Goal: Task Accomplishment & Management: Manage account settings

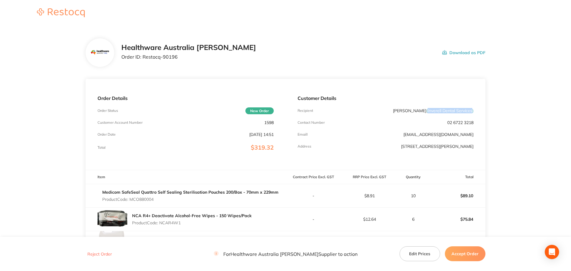
drag, startPoint x: 427, startPoint y: 110, endPoint x: 472, endPoint y: 110, distance: 45.3
click at [472, 110] on span "( Inverell Dental Services )" at bounding box center [449, 110] width 47 height 5
copy span "Inverell Dental Services"
drag, startPoint x: 178, startPoint y: 60, endPoint x: 142, endPoint y: 60, distance: 35.5
click at [142, 60] on div "Healthware Australia [PERSON_NAME] Order ID: Restocq- 90196" at bounding box center [188, 52] width 135 height 18
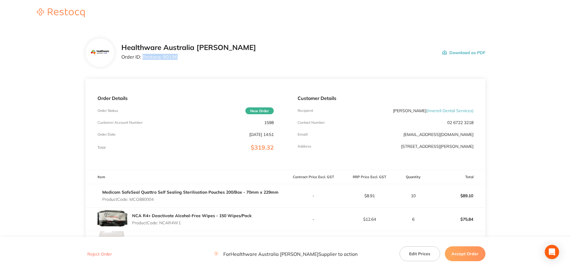
copy p "Restocq- 90196"
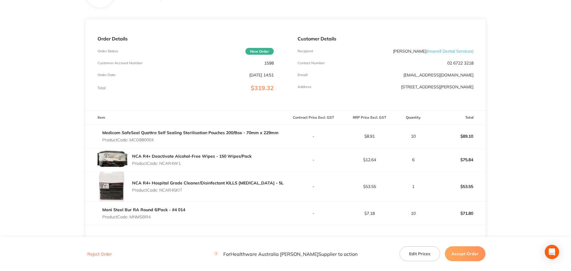
click at [147, 140] on p "Product Code: MCO880004" at bounding box center [190, 140] width 176 height 5
copy p "MCO880004"
click at [166, 163] on p "Product Code: NCAR4W1" at bounding box center [191, 163] width 119 height 5
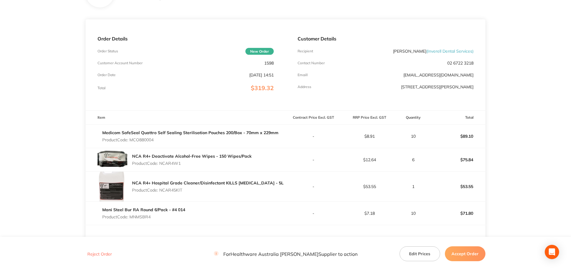
copy p "NCAR4W1"
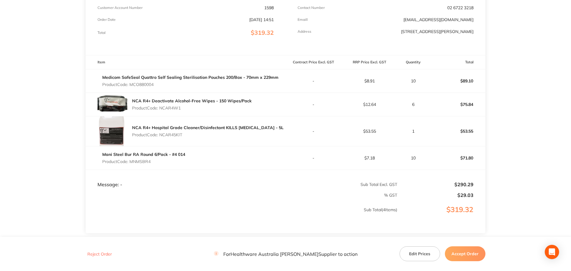
scroll to position [119, 0]
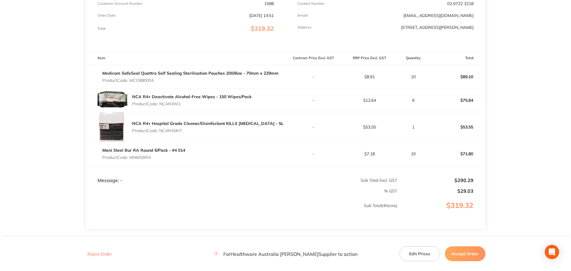
click at [173, 131] on p "Product Code: NCAR45KIT" at bounding box center [207, 130] width 151 height 5
copy p "NCAR45KIT"
click at [141, 158] on p "Product Code: MNMSBR4" at bounding box center [143, 157] width 83 height 5
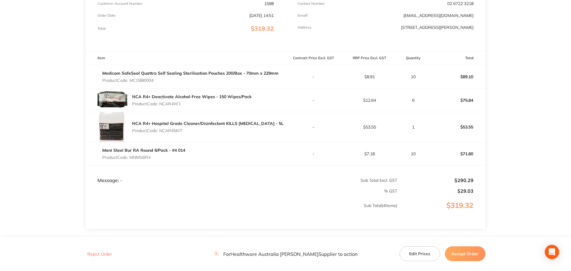
copy p "MNMSBR4"
click at [470, 248] on button "Accept Order" at bounding box center [465, 254] width 41 height 15
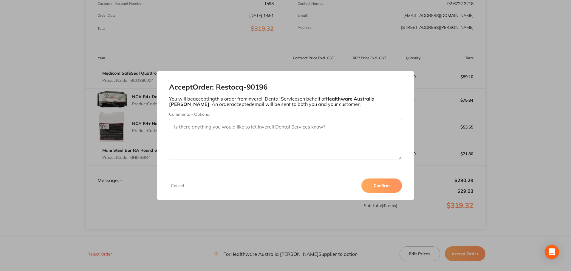
click at [389, 190] on button "Confirm" at bounding box center [381, 186] width 41 height 14
